Goal: Information Seeking & Learning: Learn about a topic

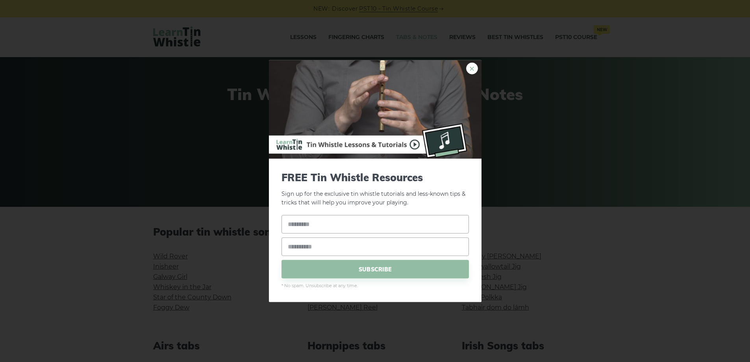
click at [472, 66] on link "×" at bounding box center [472, 68] width 12 height 12
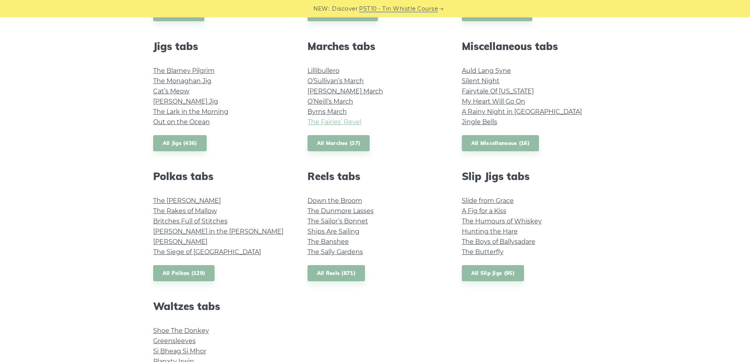
scroll to position [433, 0]
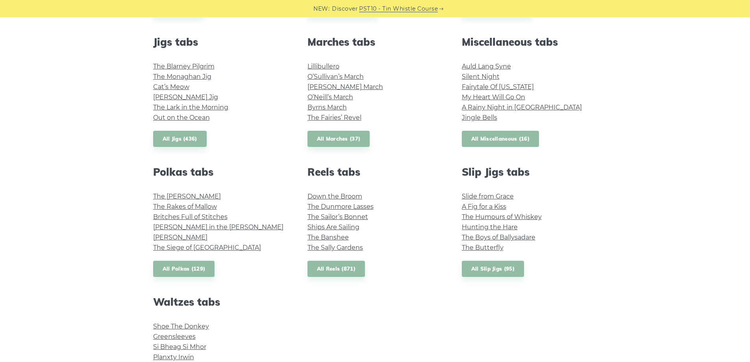
click at [489, 139] on link "All Miscellaneous (16)" at bounding box center [501, 139] width 78 height 16
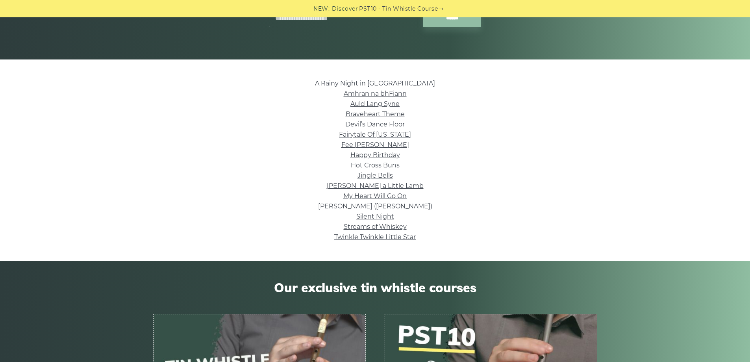
scroll to position [157, 0]
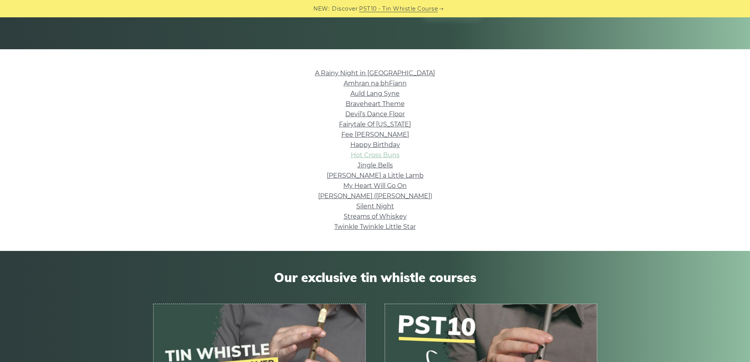
click at [385, 154] on link "Hot Cross Buns" at bounding box center [375, 154] width 49 height 7
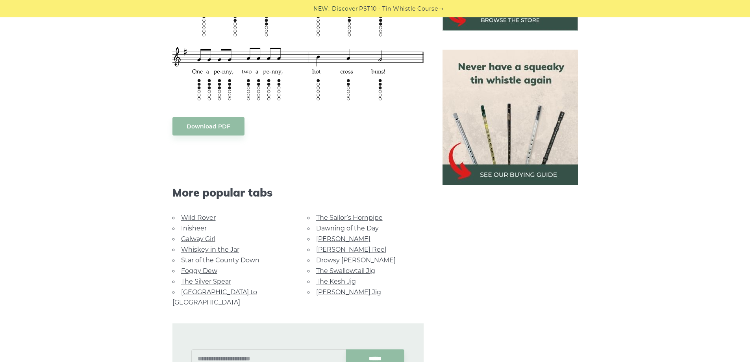
scroll to position [354, 0]
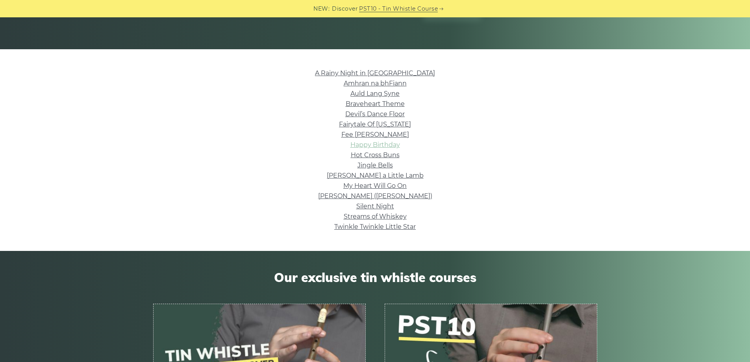
click at [398, 142] on link "Happy Birthday" at bounding box center [375, 144] width 50 height 7
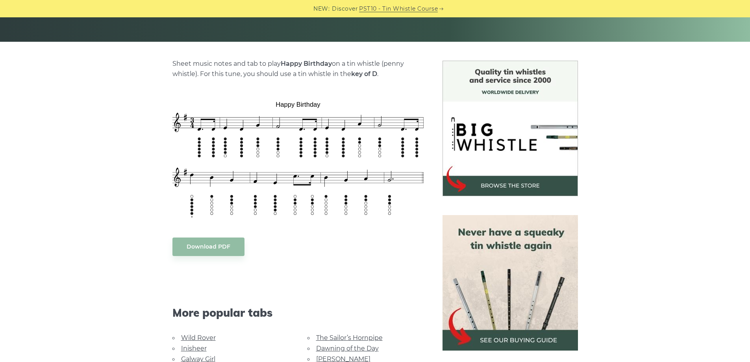
scroll to position [118, 0]
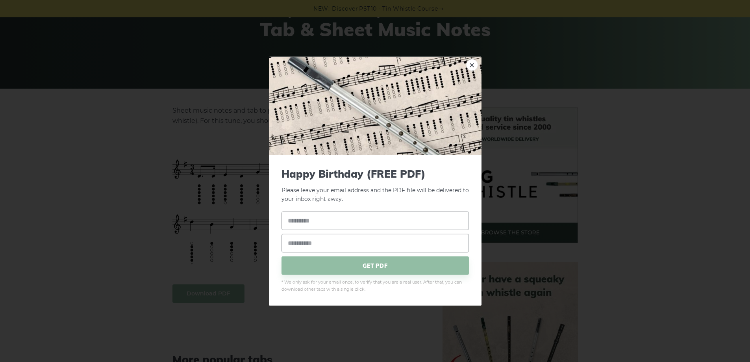
click at [300, 220] on input "text" at bounding box center [374, 220] width 187 height 19
type input "*******"
type input "**********"
click at [349, 260] on span "GET PDF" at bounding box center [374, 265] width 187 height 19
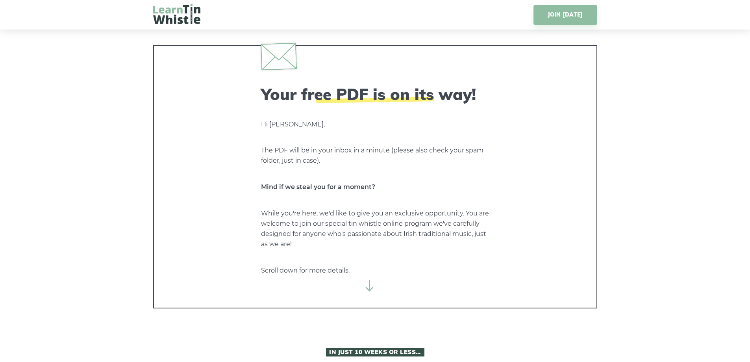
click at [184, 17] on img at bounding box center [176, 14] width 47 height 20
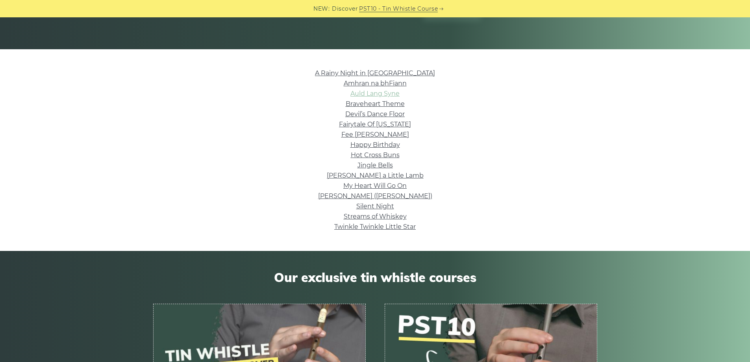
click at [383, 93] on link "Auld Lang Syne" at bounding box center [374, 93] width 49 height 7
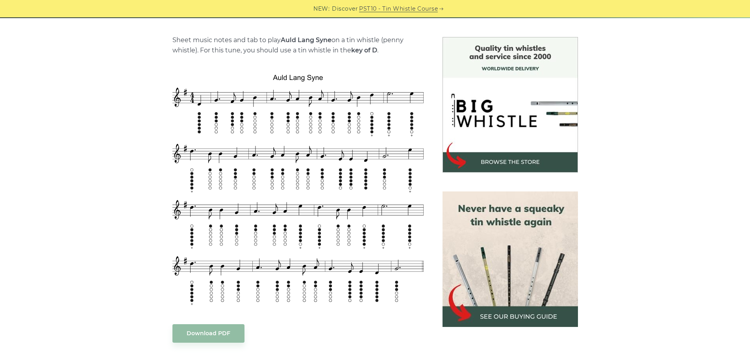
scroll to position [197, 0]
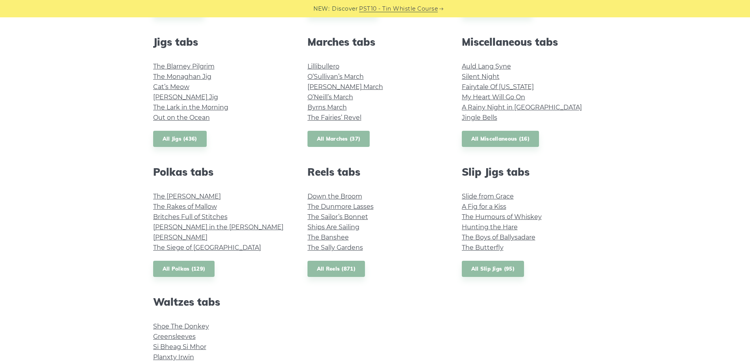
click at [345, 141] on link "All Marches (37)" at bounding box center [338, 139] width 63 height 16
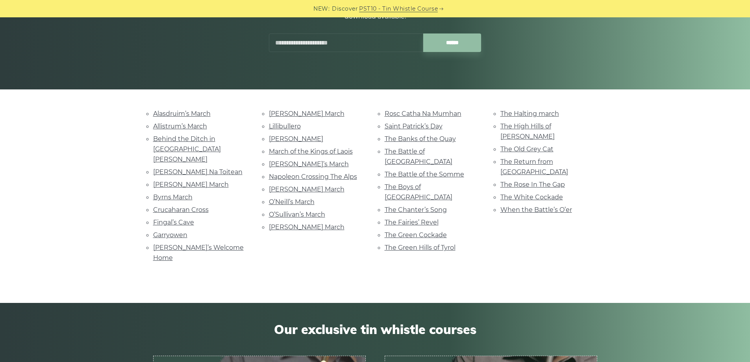
scroll to position [118, 0]
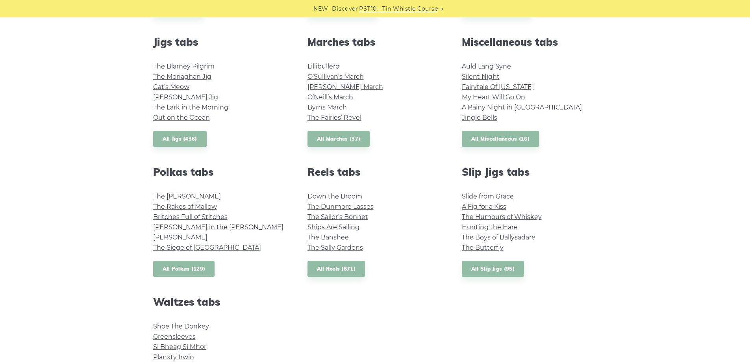
click at [195, 266] on link "All Polkas (129)" at bounding box center [184, 269] width 62 height 16
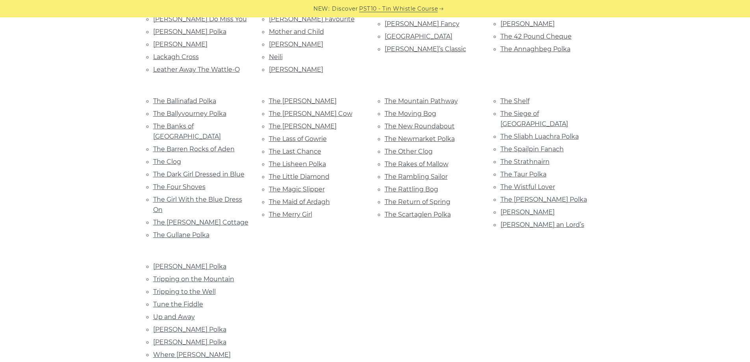
scroll to position [472, 0]
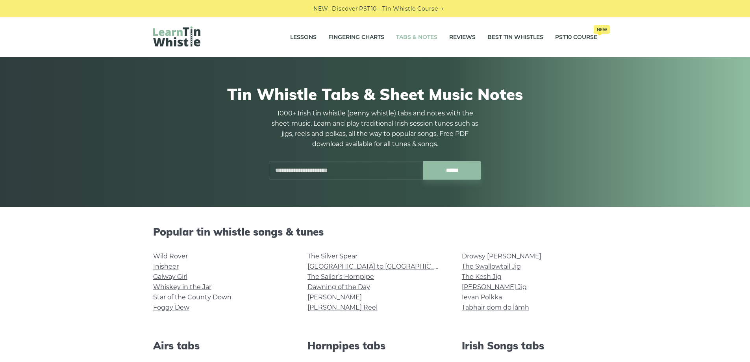
click at [174, 35] on img at bounding box center [176, 36] width 47 height 20
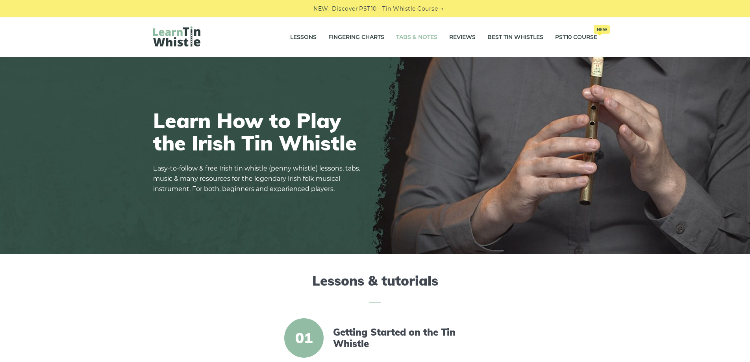
click at [422, 37] on link "Tabs & Notes" at bounding box center [416, 38] width 41 height 20
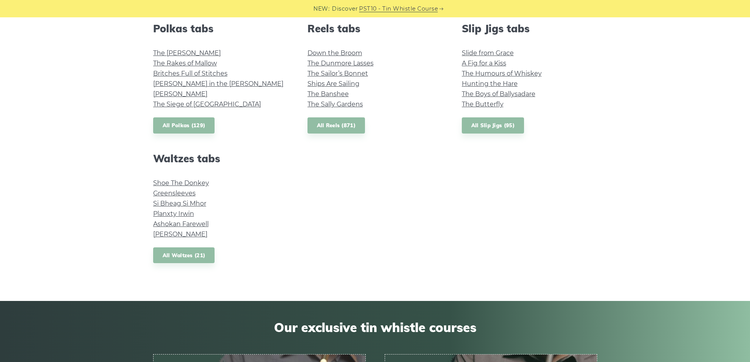
scroll to position [590, 0]
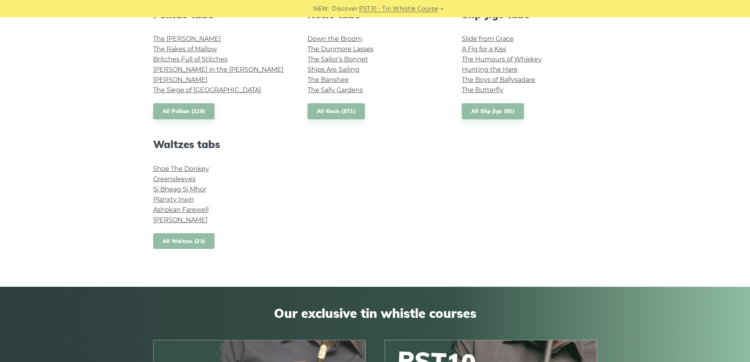
click at [185, 240] on link "All Waltzes (21)" at bounding box center [184, 241] width 62 height 16
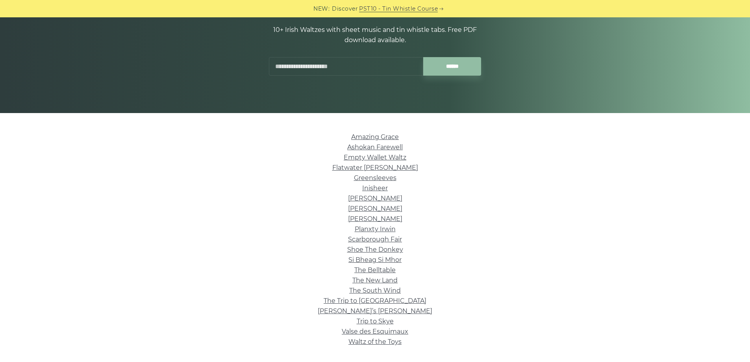
scroll to position [118, 0]
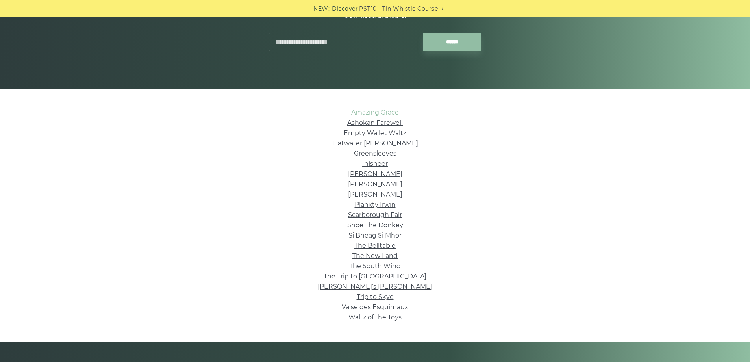
click at [383, 111] on link "Amazing Grace" at bounding box center [375, 112] width 48 height 7
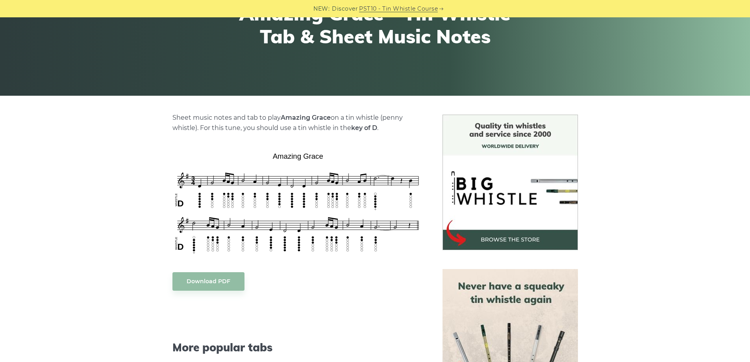
scroll to position [118, 0]
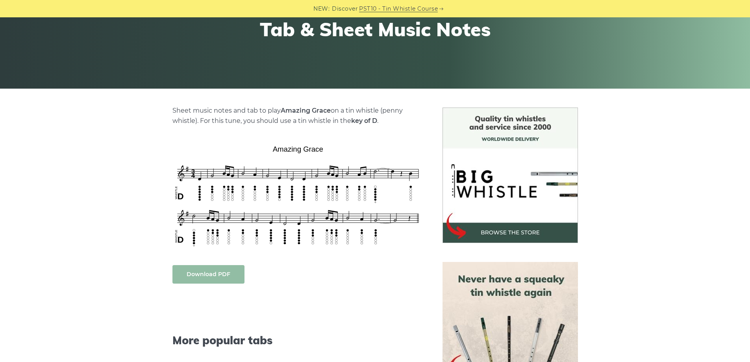
click at [209, 281] on link "Download PDF" at bounding box center [208, 274] width 72 height 19
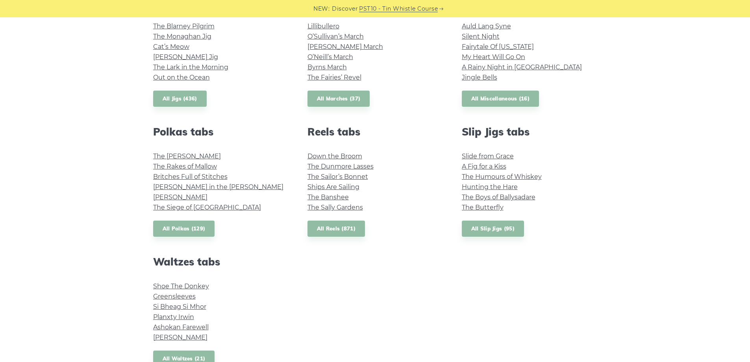
scroll to position [472, 0]
click at [346, 229] on link "All Reels (871)" at bounding box center [336, 229] width 58 height 16
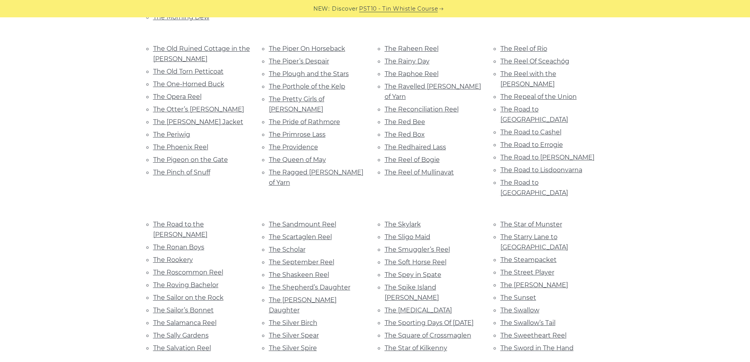
scroll to position [3267, 0]
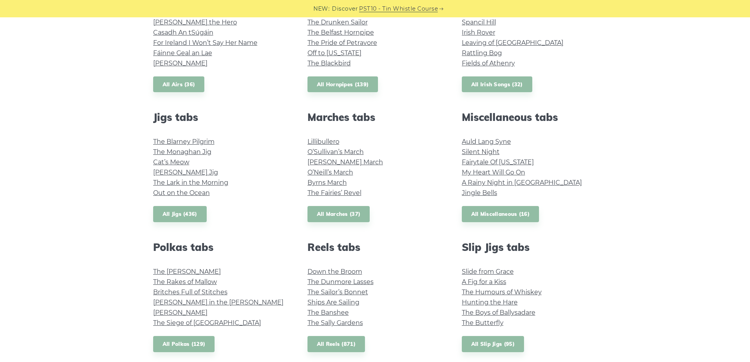
scroll to position [355, 0]
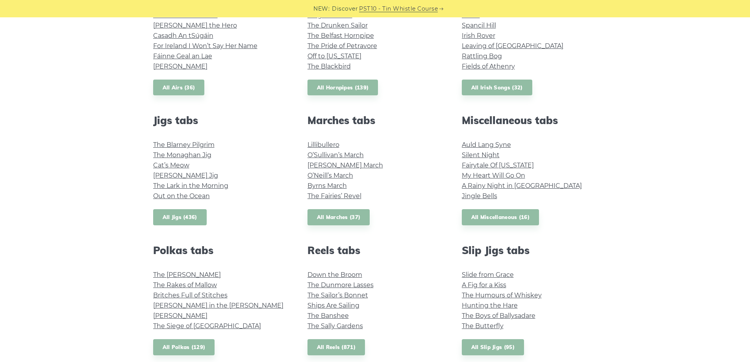
click at [187, 217] on link "All Jigs (436)" at bounding box center [180, 217] width 54 height 16
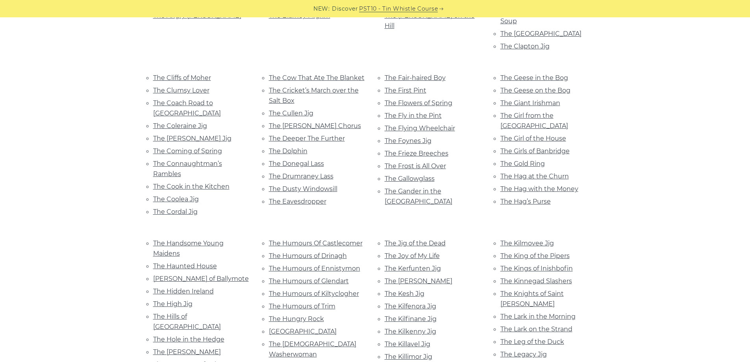
scroll to position [1181, 0]
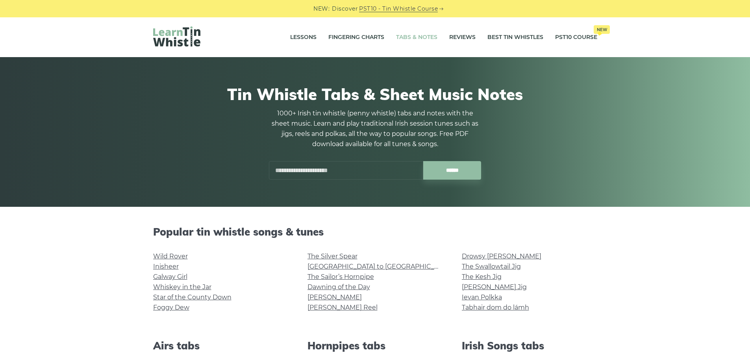
click at [317, 170] on input "text" at bounding box center [346, 170] width 154 height 19
type input "****"
click at [423, 161] on input "******" at bounding box center [452, 170] width 58 height 19
click at [445, 169] on input "******" at bounding box center [452, 170] width 58 height 19
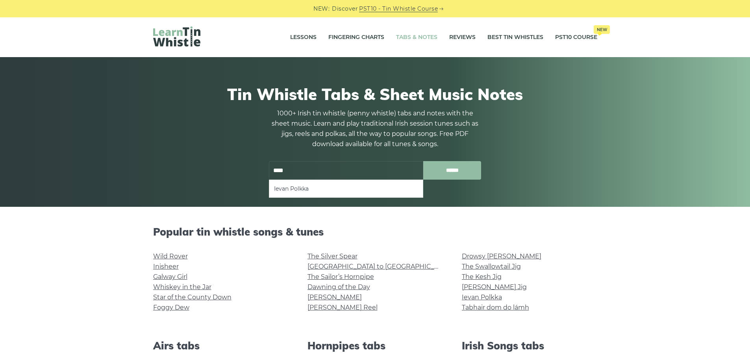
click at [446, 170] on input "******" at bounding box center [452, 170] width 58 height 19
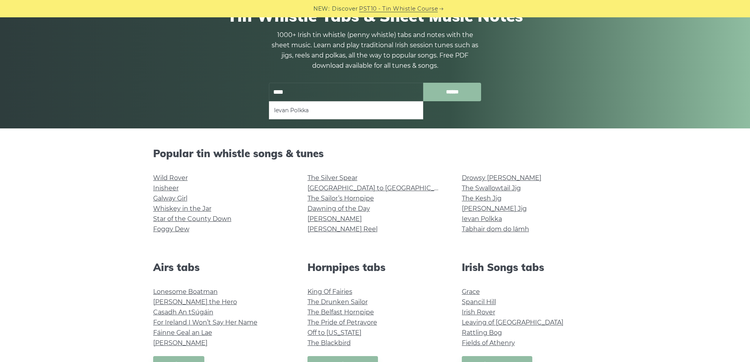
scroll to position [79, 0]
click at [314, 95] on input "****" at bounding box center [346, 91] width 154 height 19
